Goal: Task Accomplishment & Management: Use online tool/utility

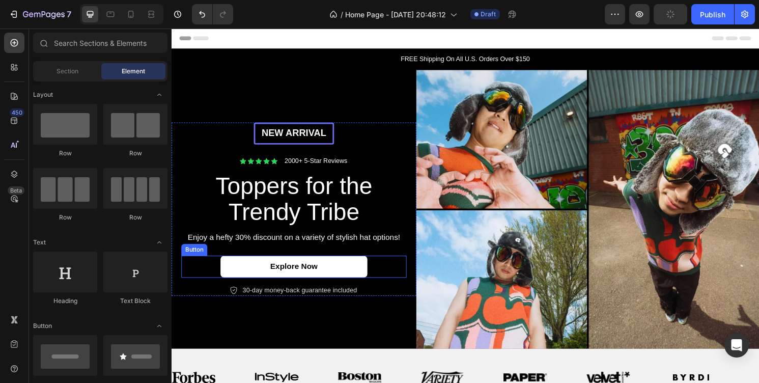
click at [342, 276] on link "Explore Now" at bounding box center [299, 276] width 153 height 23
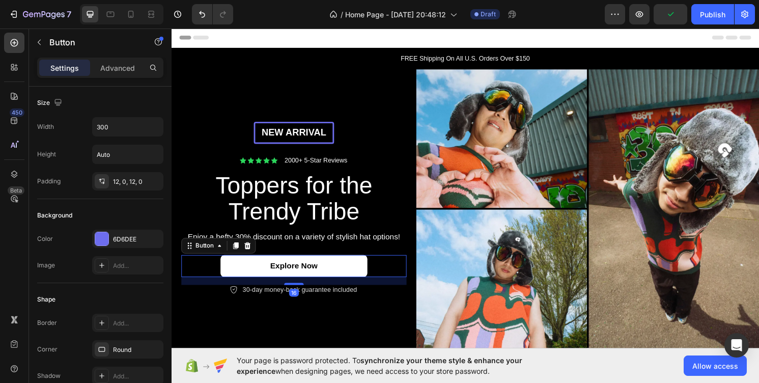
click at [342, 275] on link "Explore Now" at bounding box center [299, 275] width 153 height 23
click at [342, 274] on link "Explore Now" at bounding box center [299, 275] width 153 height 23
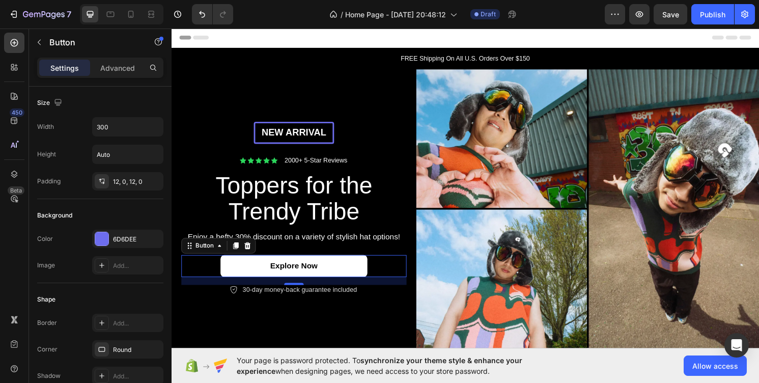
click at [342, 274] on link "Explore Now" at bounding box center [299, 275] width 153 height 23
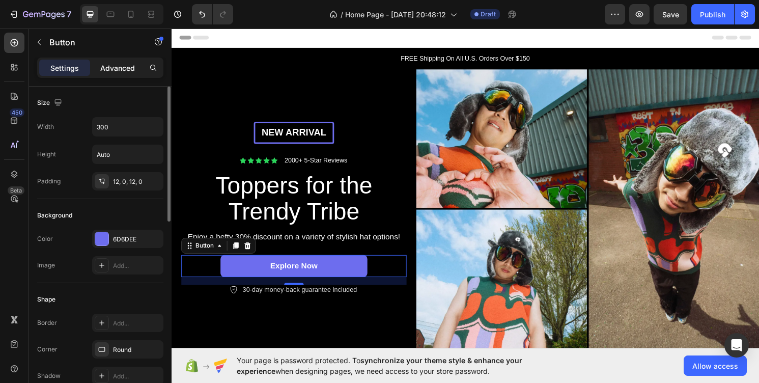
click at [125, 73] on div "Advanced" at bounding box center [117, 68] width 51 height 16
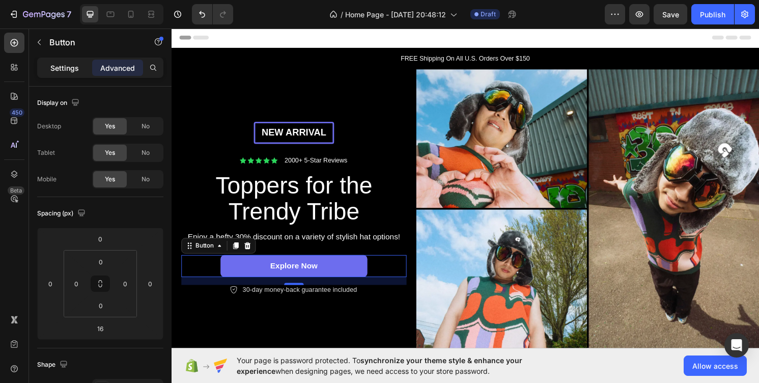
click at [72, 69] on p "Settings" at bounding box center [64, 68] width 29 height 11
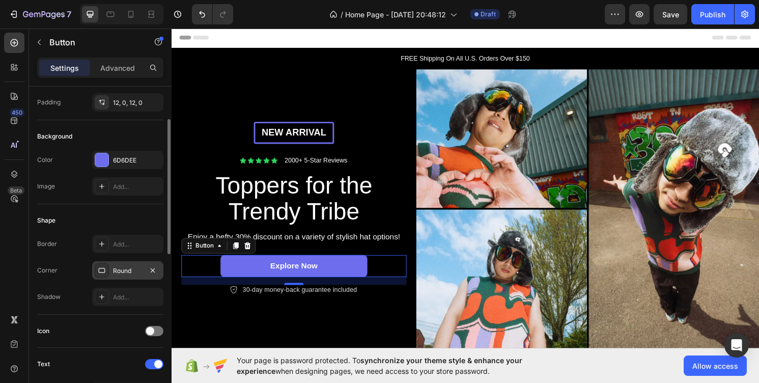
scroll to position [156, 0]
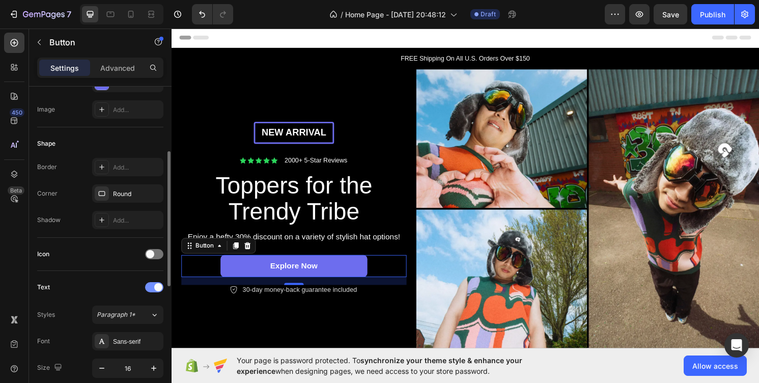
click at [155, 289] on span at bounding box center [158, 287] width 8 height 8
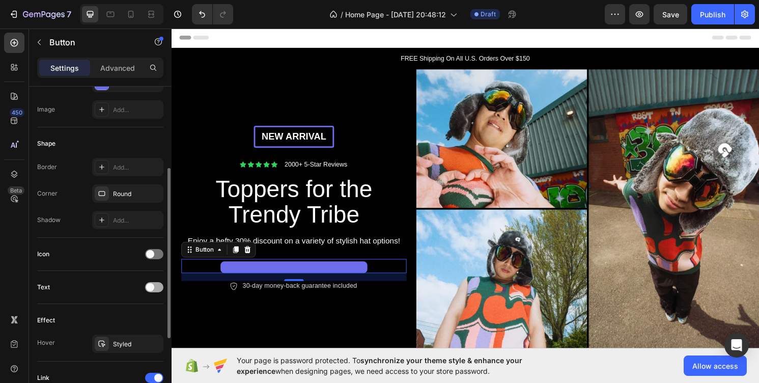
click at [150, 292] on div at bounding box center [154, 287] width 18 height 10
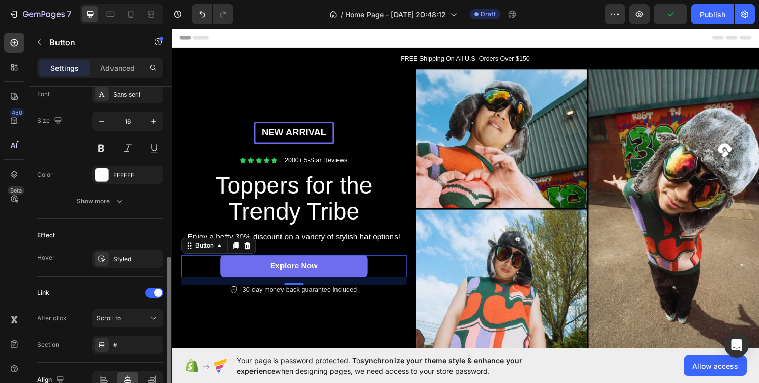
scroll to position [458, 0]
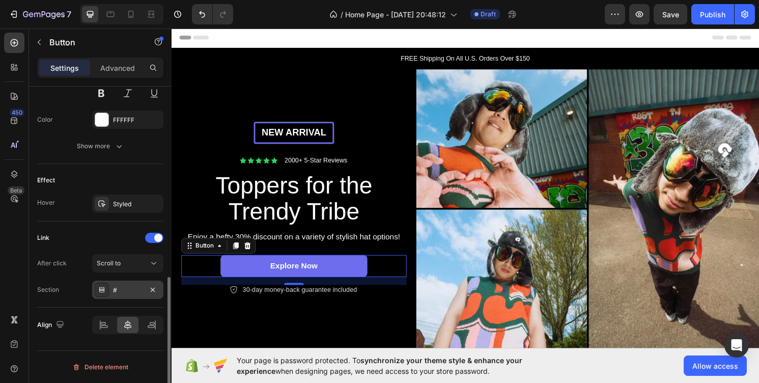
click at [137, 292] on div "#" at bounding box center [128, 290] width 30 height 9
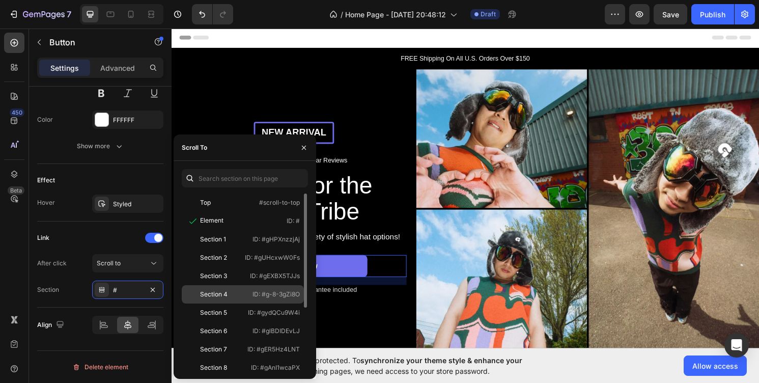
scroll to position [98, 0]
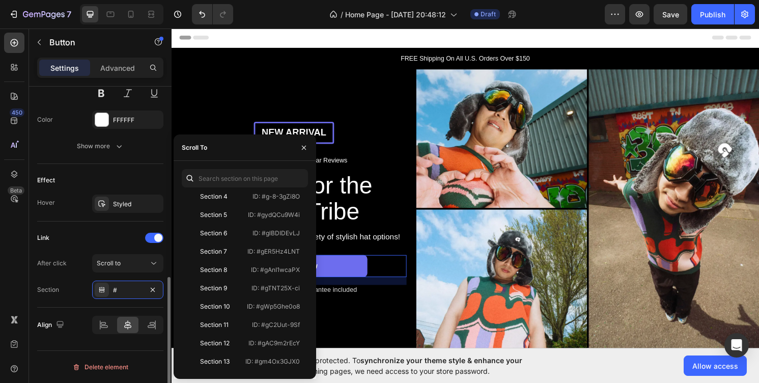
click at [75, 272] on div "After click Scroll to Section #" at bounding box center [100, 276] width 126 height 45
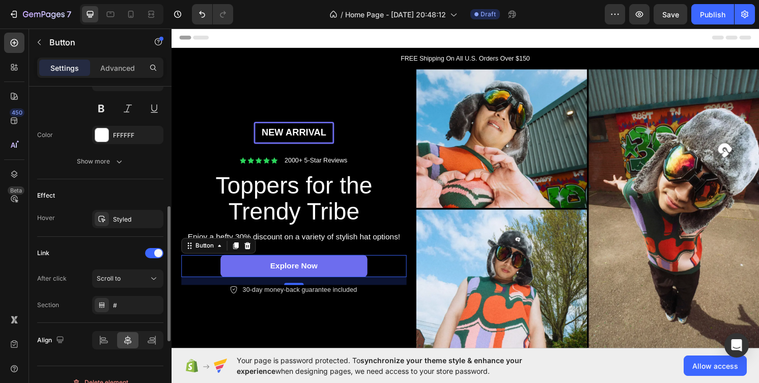
scroll to position [397, 0]
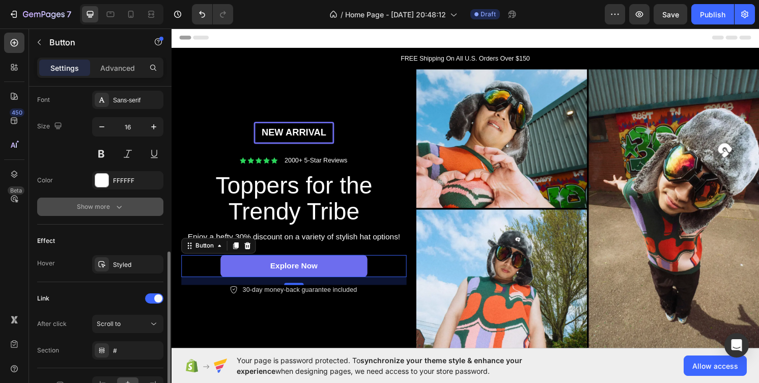
click at [123, 212] on button "Show more" at bounding box center [100, 207] width 126 height 18
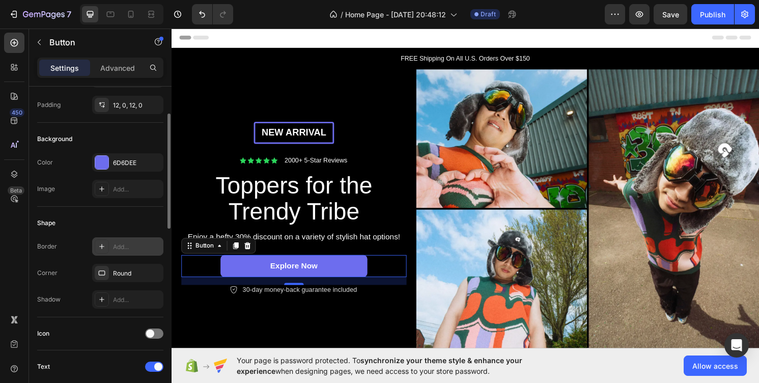
scroll to position [0, 0]
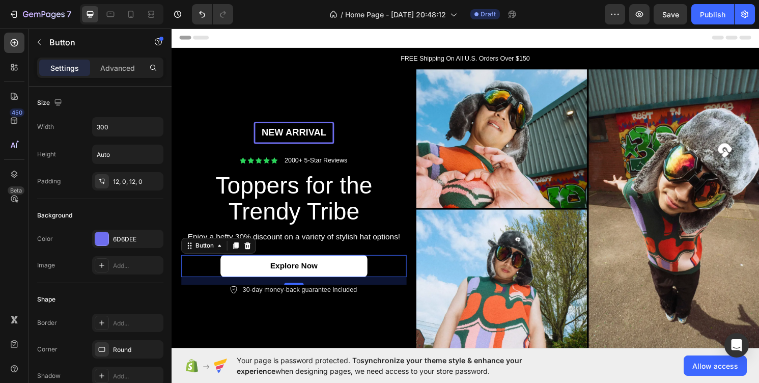
click at [268, 277] on link "Explore Now" at bounding box center [299, 275] width 153 height 23
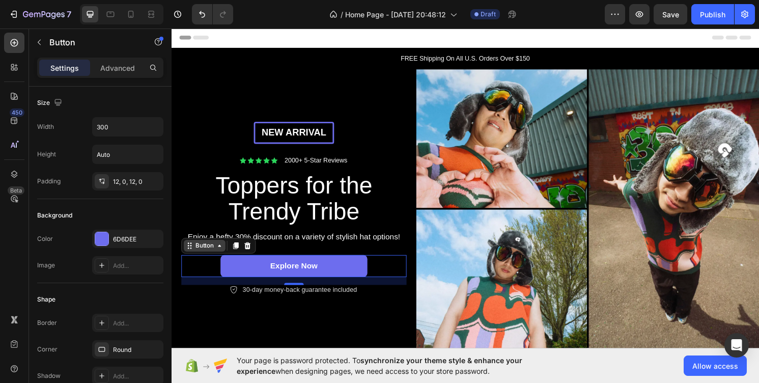
click at [209, 254] on div "Button" at bounding box center [206, 254] width 23 height 9
click at [210, 257] on div "Button" at bounding box center [205, 254] width 43 height 12
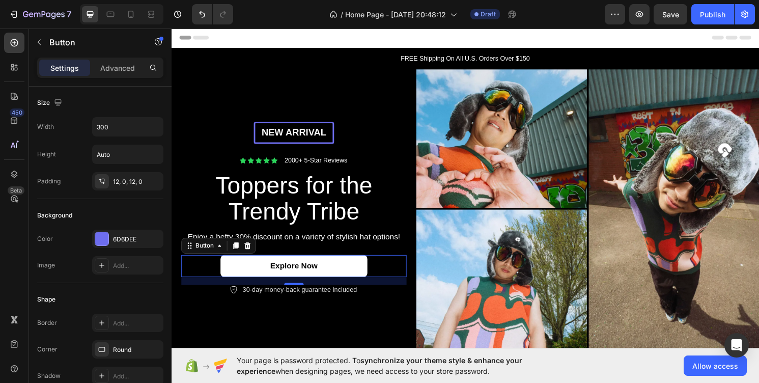
click at [273, 280] on link "Explore Now" at bounding box center [299, 275] width 153 height 23
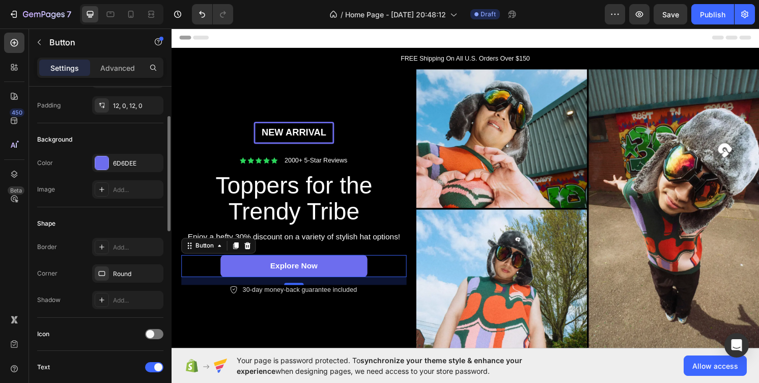
scroll to position [162, 0]
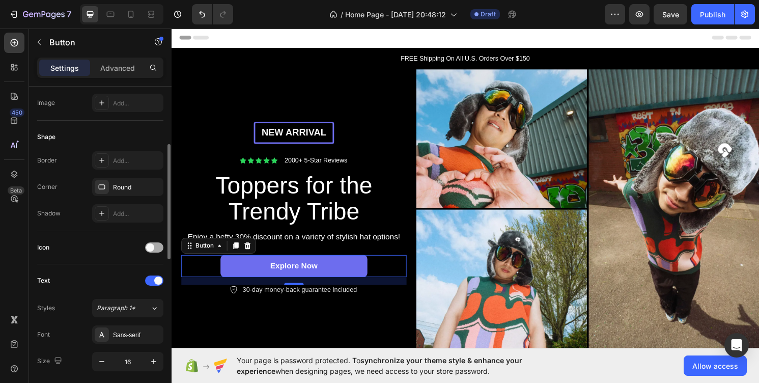
click at [150, 251] on span at bounding box center [150, 247] width 8 height 8
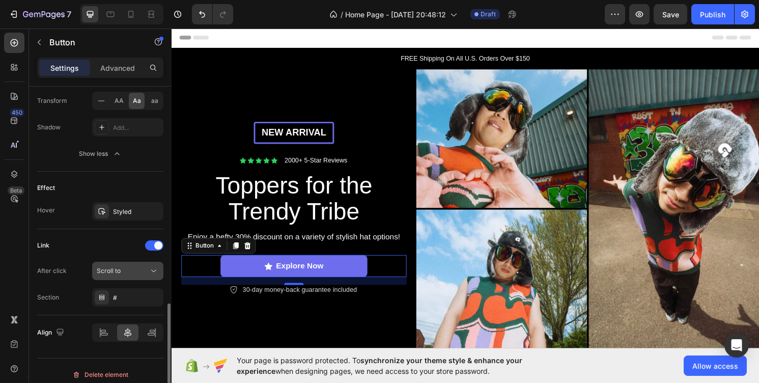
scroll to position [585, 0]
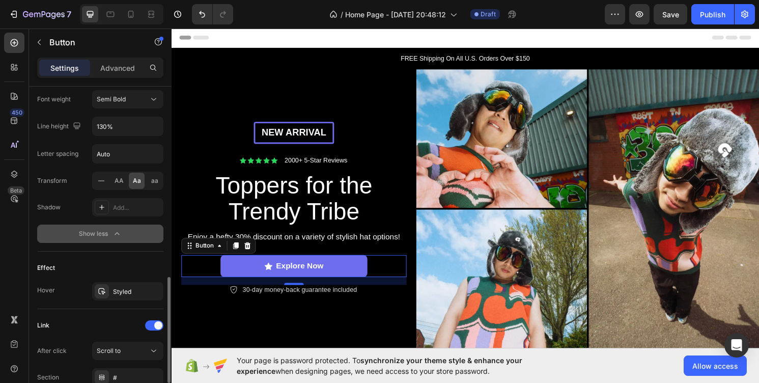
click at [111, 241] on button "Show less" at bounding box center [100, 234] width 126 height 18
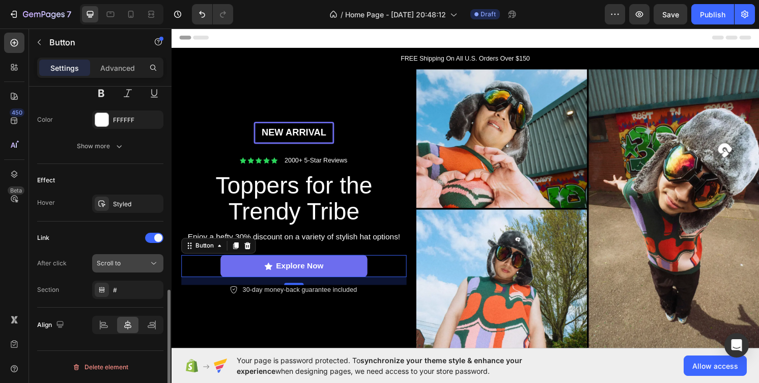
scroll to position [196, 0]
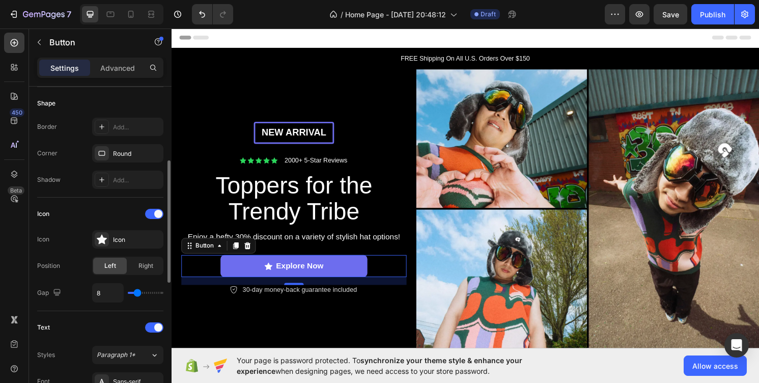
click at [132, 77] on div "Settings Advanced" at bounding box center [100, 68] width 126 height 20
click at [131, 74] on div "Advanced" at bounding box center [117, 68] width 51 height 16
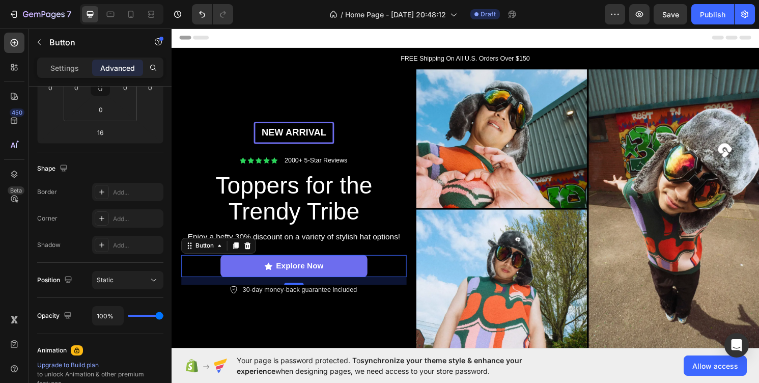
click at [122, 66] on p "Advanced" at bounding box center [117, 68] width 35 height 11
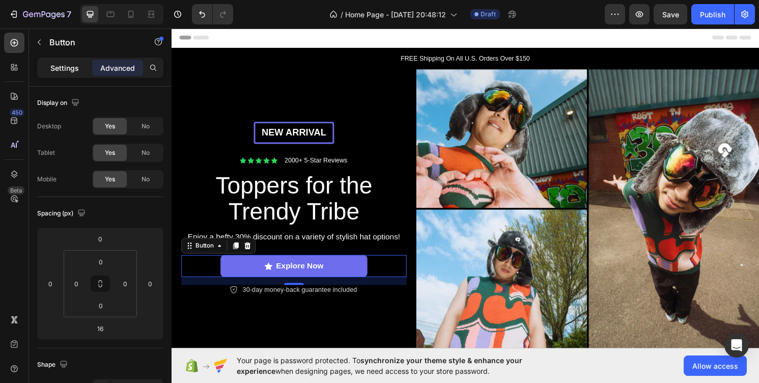
click at [60, 66] on p "Settings" at bounding box center [64, 68] width 29 height 11
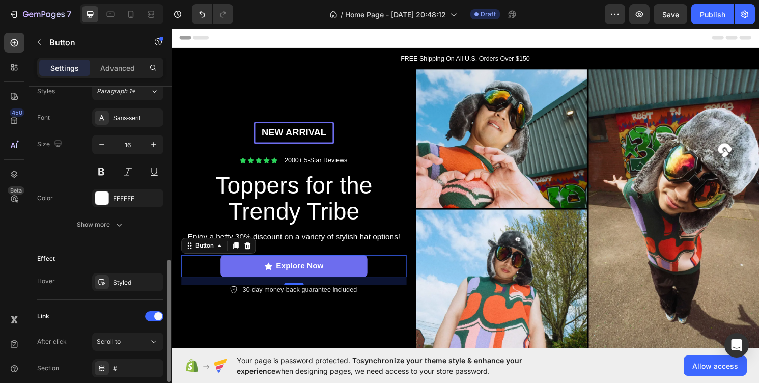
scroll to position [527, 0]
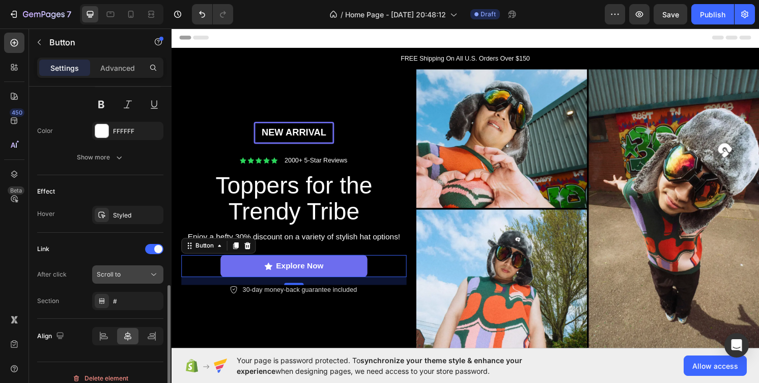
click at [140, 283] on button "Scroll to" at bounding box center [127, 274] width 71 height 18
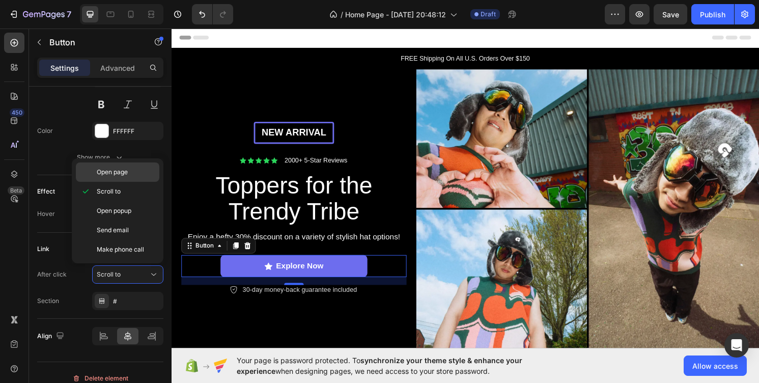
click at [128, 170] on p "Open page" at bounding box center [126, 172] width 58 height 9
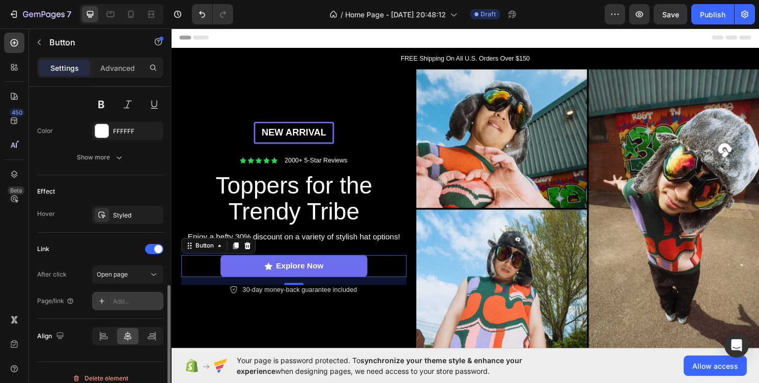
click at [108, 304] on div at bounding box center [102, 301] width 14 height 14
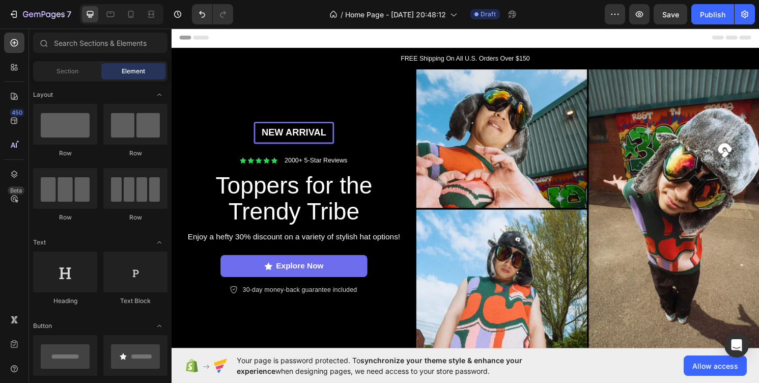
click at [252, 46] on div "Header" at bounding box center [477, 38] width 595 height 20
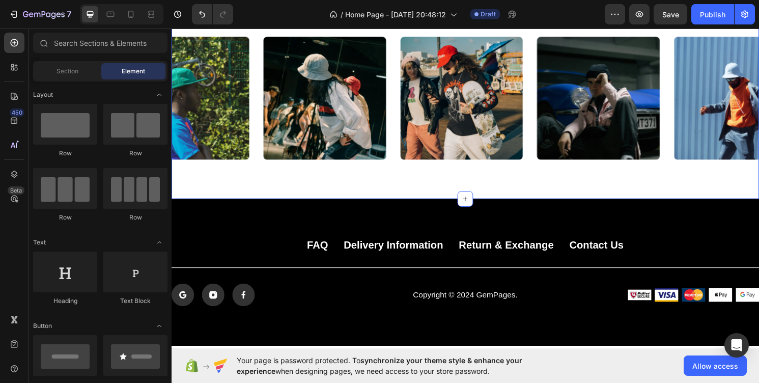
scroll to position [2528, 0]
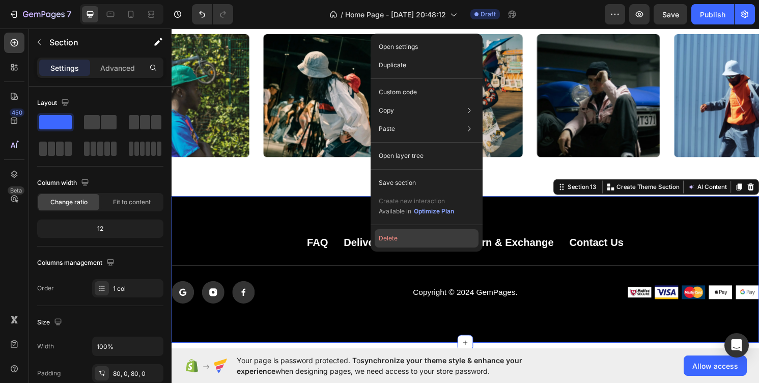
click at [398, 236] on button "Delete" at bounding box center [427, 238] width 104 height 18
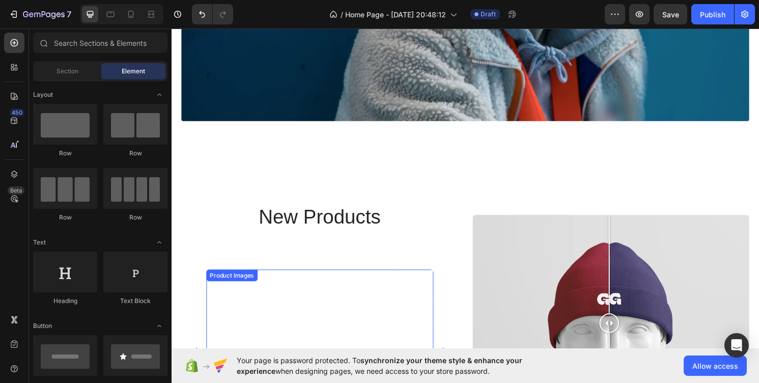
scroll to position [1327, 0]
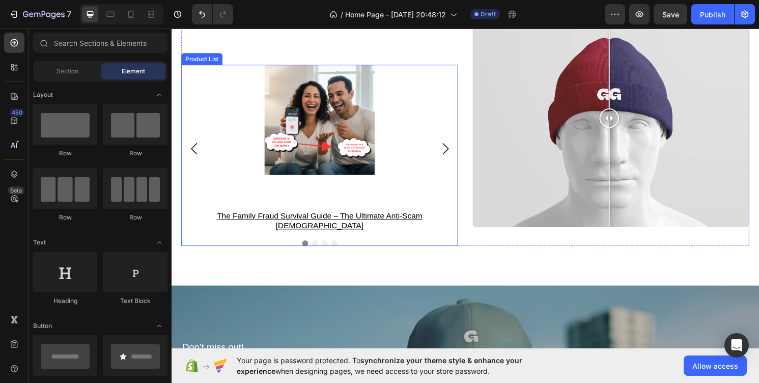
click at [455, 156] on icon "Carousel Next Arrow" at bounding box center [457, 153] width 12 height 12
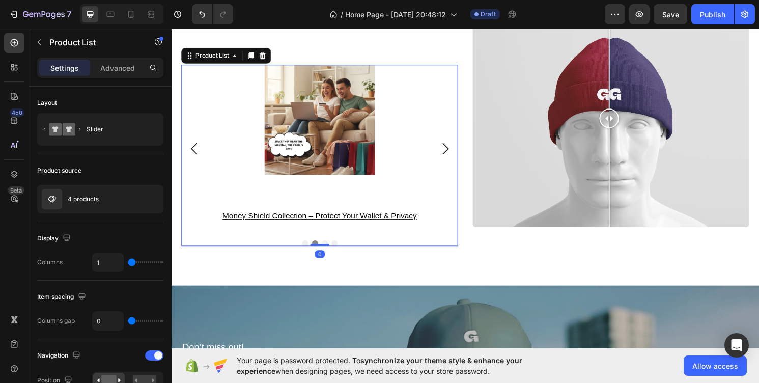
click at [455, 156] on icon "Carousel Next Arrow" at bounding box center [457, 153] width 12 height 12
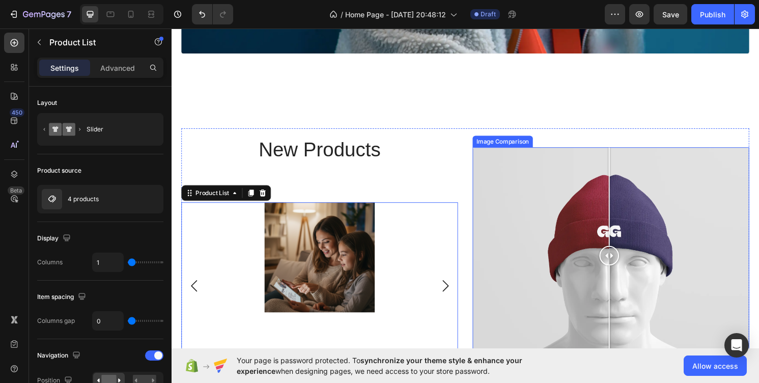
scroll to position [1185, 0]
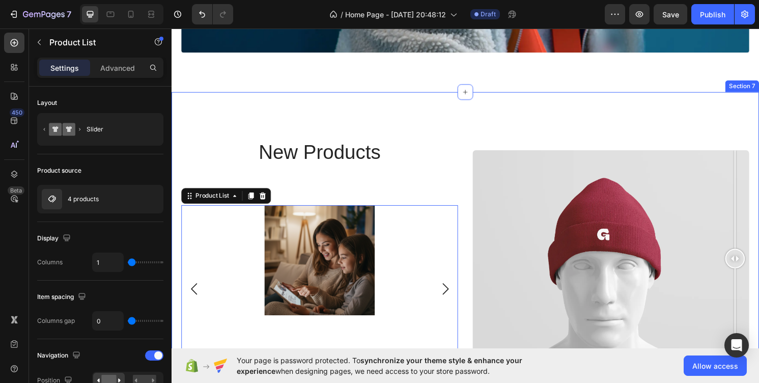
drag, startPoint x: 627, startPoint y: 266, endPoint x: 766, endPoint y: 261, distance: 139.1
click at [759, 261] on div "new products Heading Product Images the family fraud survival guide – the ultim…" at bounding box center [477, 267] width 611 height 347
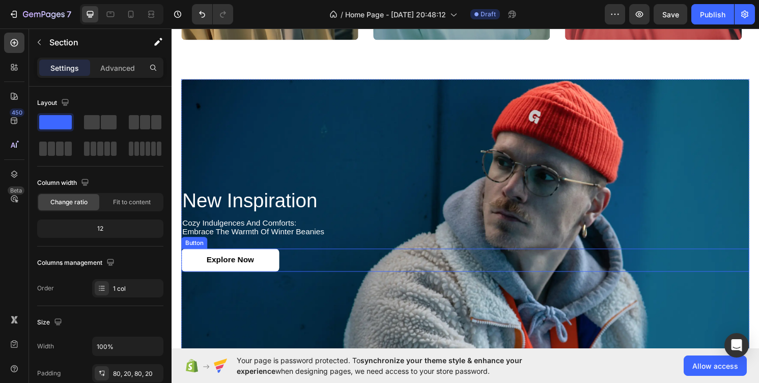
scroll to position [838, 0]
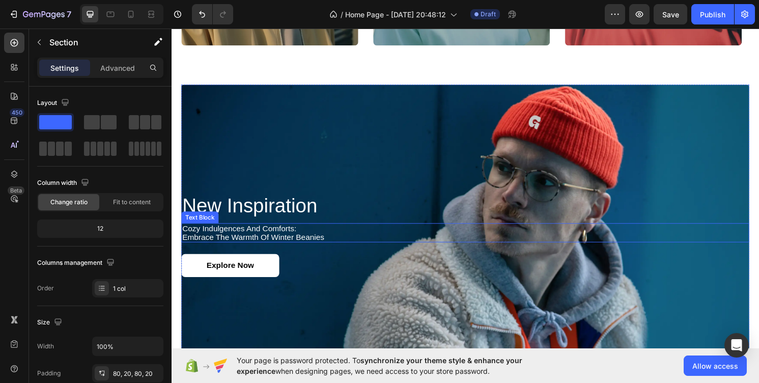
click at [534, 242] on p "cozy indulgences and comforts: embrace the warmth of winter beanies" at bounding box center [477, 241] width 589 height 18
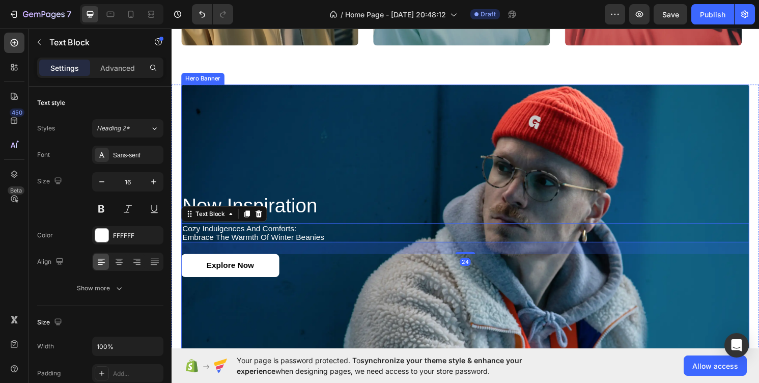
click at [475, 138] on div "Background Image" at bounding box center [477, 243] width 591 height 313
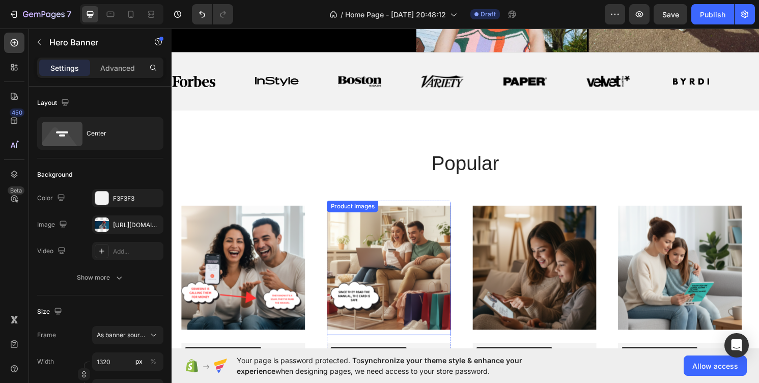
scroll to position [391, 0]
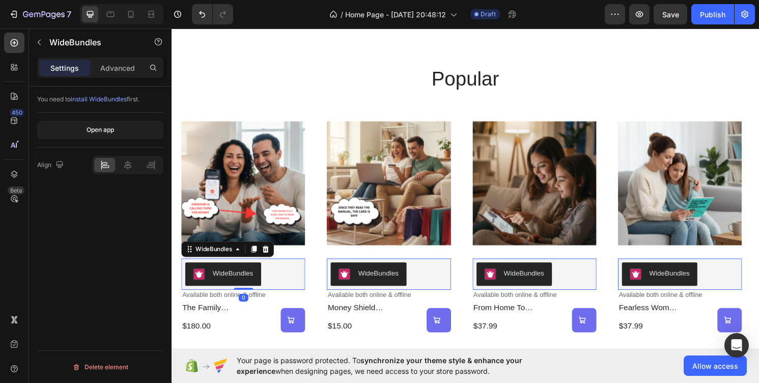
click at [238, 285] on div "WideBundles" at bounding box center [235, 283] width 42 height 11
click at [243, 261] on icon at bounding box center [240, 258] width 8 height 8
click at [243, 262] on icon at bounding box center [240, 258] width 8 height 8
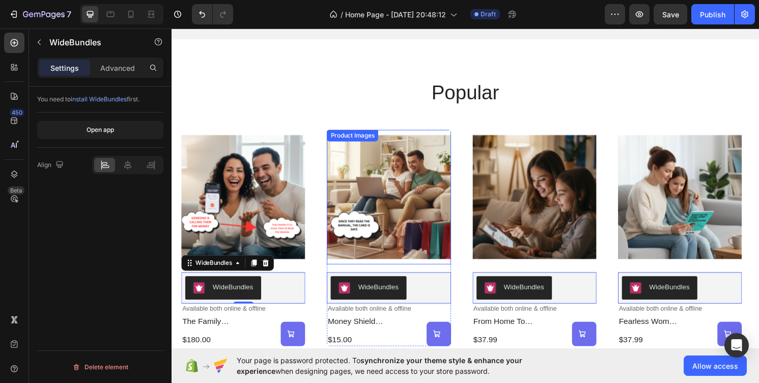
scroll to position [382, 0]
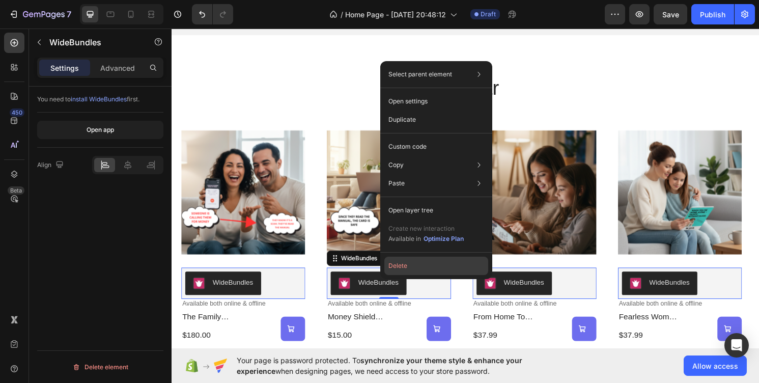
click at [394, 270] on button "Delete" at bounding box center [437, 266] width 104 height 18
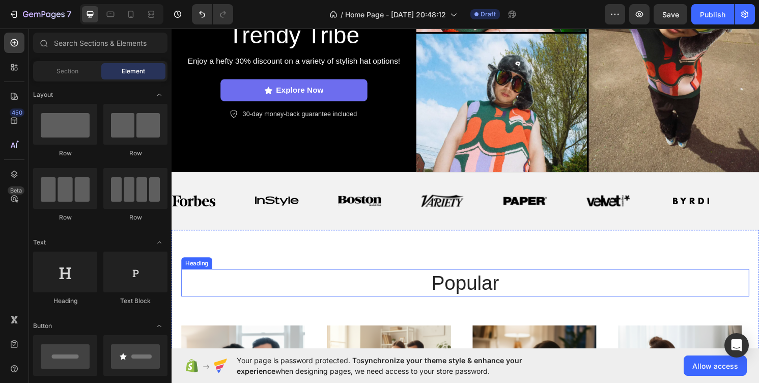
scroll to position [184, 0]
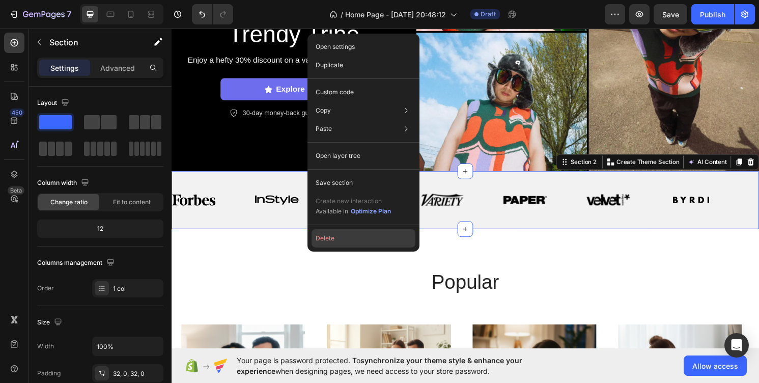
click at [338, 237] on button "Delete" at bounding box center [364, 238] width 104 height 18
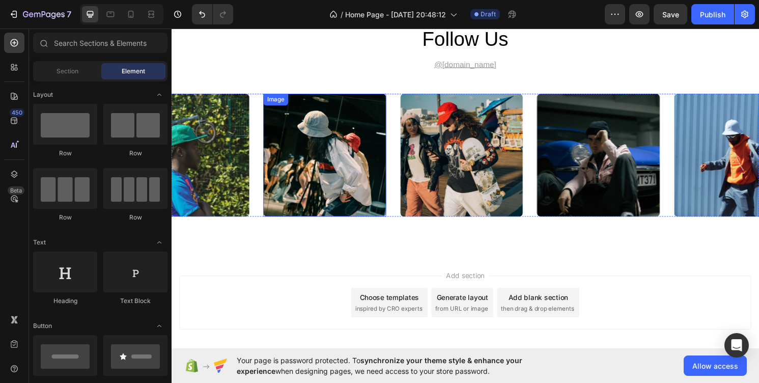
scroll to position [2838, 0]
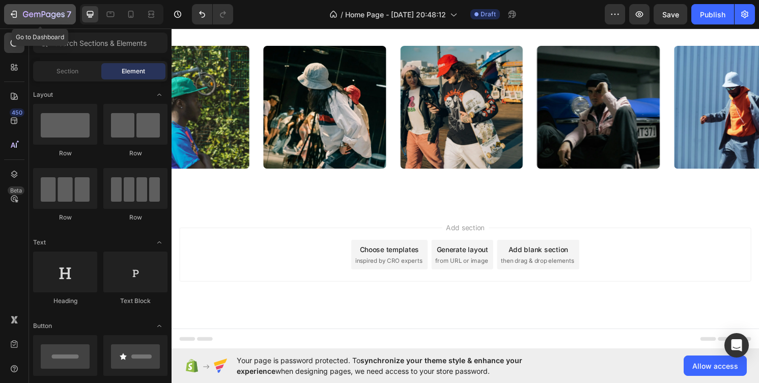
click at [24, 11] on icon "button" at bounding box center [44, 15] width 42 height 9
